Goal: Task Accomplishment & Management: Use online tool/utility

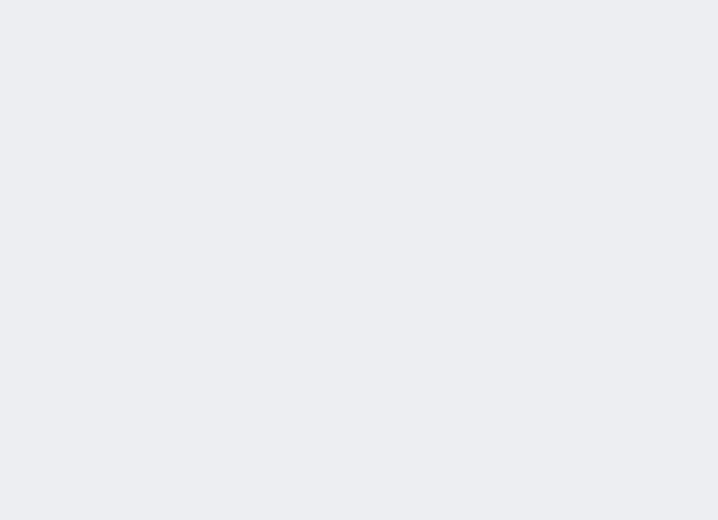
click at [365, 66] on div "2025/10/14 9:11:06 候補物件を追加してしてください 紹介した物件一覧 他社物件を追加する 空室確認ページに追加・削除 紹介した物件一覧 他社…" at bounding box center [359, 260] width 718 height 520
click at [654, 138] on div "[DATE] 9:22:31 候補物件を追加してしてください 紹介した物件一覧 他社物件を追加する 空室確認ページに追加・削除 紹介した物件一覧 他社物件を追…" at bounding box center [359, 260] width 718 height 520
drag, startPoint x: 476, startPoint y: 168, endPoint x: 484, endPoint y: 144, distance: 24.9
click at [476, 168] on div "2025/10/14 9:26:23 候補物件を追加してしてください 紹介した物件一覧 他社物件を追加する 空室確認ページに追加・削除 紹介した物件一覧 他社…" at bounding box center [359, 260] width 718 height 520
drag, startPoint x: 681, startPoint y: 45, endPoint x: 680, endPoint y: 33, distance: 11.9
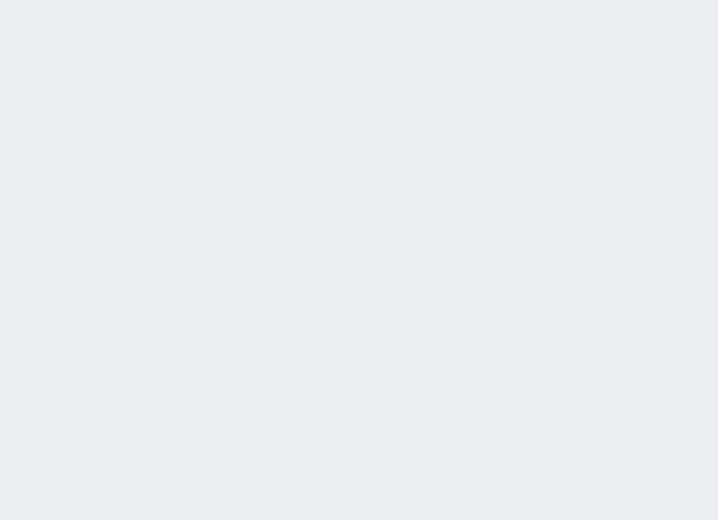
click at [682, 42] on div "2025/10/14 9:26:25 候補物件を追加してしてください 紹介した物件一覧 他社物件を追加する 空室確認ページに追加・削除 紹介した物件一覧 他社…" at bounding box center [359, 260] width 718 height 520
